Goal: Entertainment & Leisure: Consume media (video, audio)

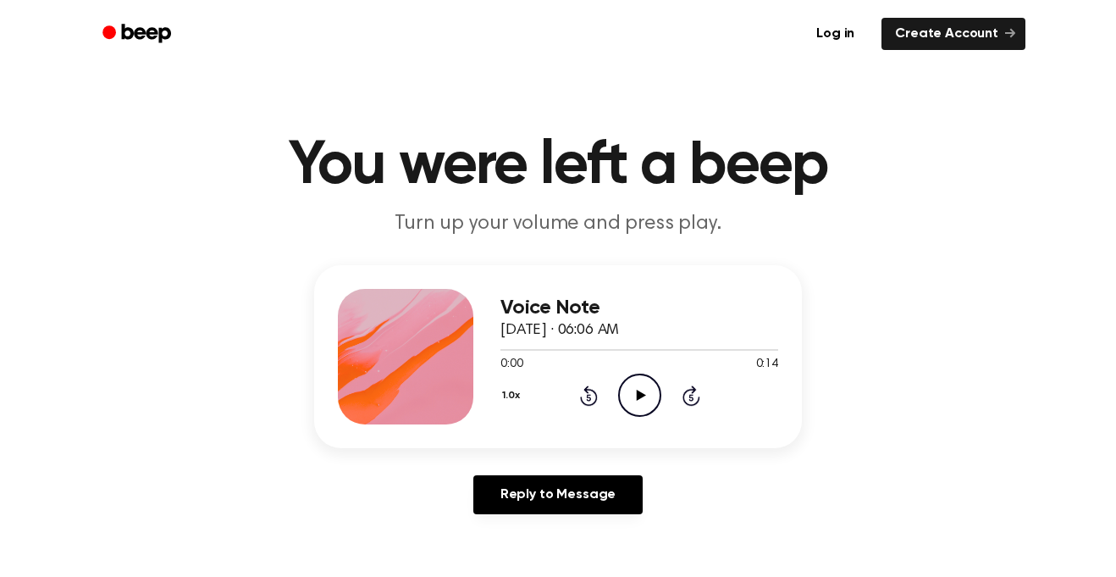
click at [638, 407] on icon "Play Audio" at bounding box center [639, 395] width 43 height 43
click at [639, 401] on icon "Pause Audio" at bounding box center [639, 395] width 43 height 43
click at [639, 403] on icon "Play Audio" at bounding box center [639, 395] width 43 height 43
click at [624, 449] on div "Voice Note [DATE] · 06:04 AM 0:00 0:17 Your browser does not support the [objec…" at bounding box center [558, 396] width 1076 height 263
click at [639, 397] on icon "Pause Audio" at bounding box center [639, 395] width 43 height 43
